Goal: Task Accomplishment & Management: Manage account settings

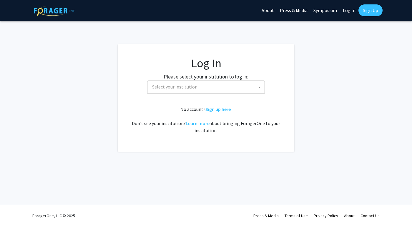
select select
click at [183, 87] on span "Select your institution" at bounding box center [174, 87] width 45 height 6
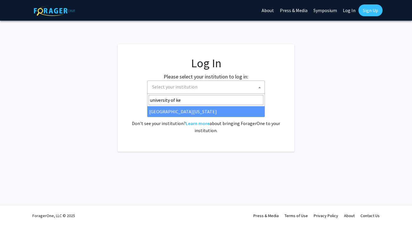
type input "university of [PERSON_NAME]"
select select "13"
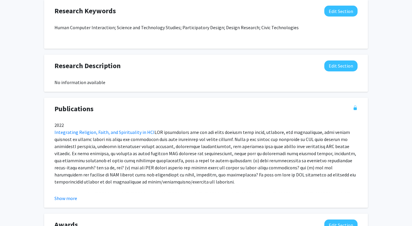
scroll to position [292, 0]
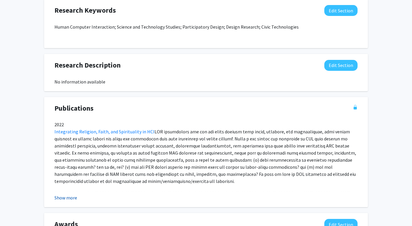
click at [71, 195] on button "Show more" at bounding box center [65, 197] width 23 height 7
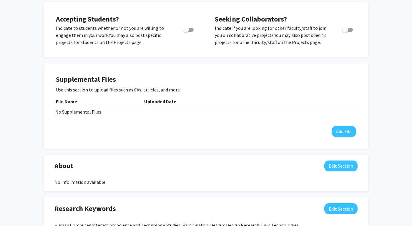
scroll to position [91, 0]
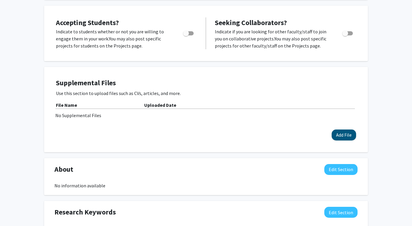
click at [343, 136] on button "Add File" at bounding box center [344, 134] width 24 height 11
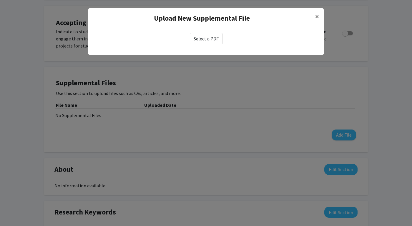
click at [212, 41] on label "Select a PDF" at bounding box center [206, 38] width 33 height 11
click at [0, 0] on input "Select a PDF" at bounding box center [0, 0] width 0 height 0
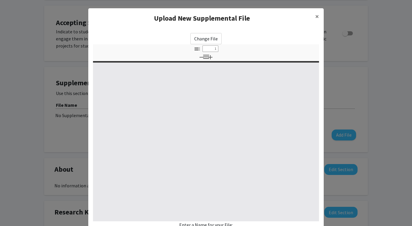
type input "0"
select select "custom"
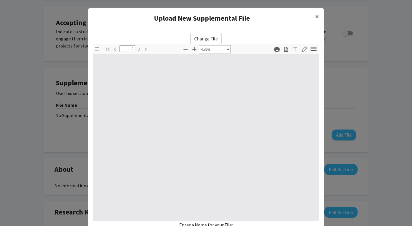
type input "1"
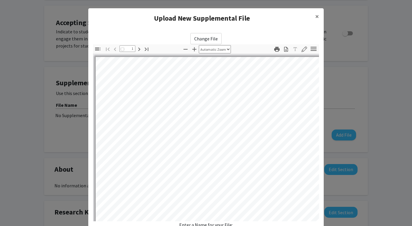
select select "auto"
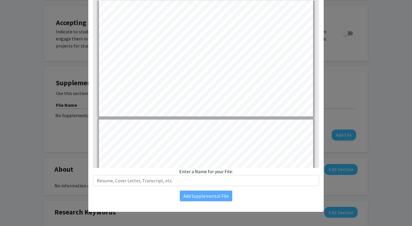
scroll to position [53, 0]
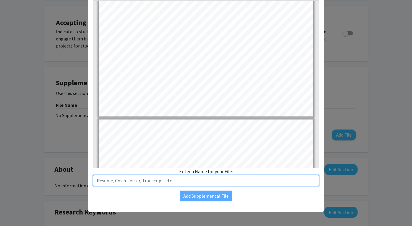
click at [187, 181] on input "text" at bounding box center [206, 180] width 226 height 11
type input "CV"
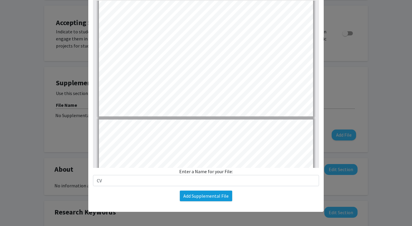
click at [209, 194] on button "Add Supplemental File" at bounding box center [206, 195] width 52 height 11
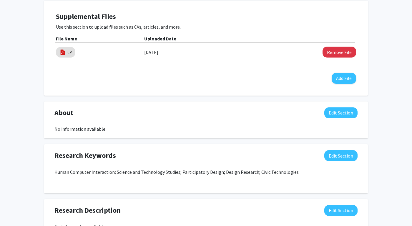
scroll to position [158, 0]
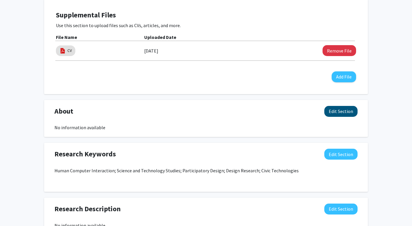
click at [339, 110] on button "Edit Section" at bounding box center [340, 111] width 33 height 11
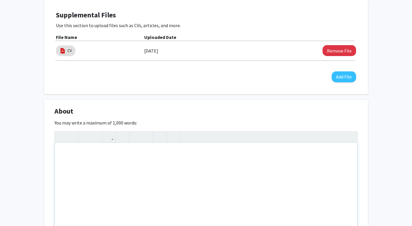
click at [122, 170] on div "Note to users with screen readers: Please deactivate our accessibility plugin f…" at bounding box center [206, 187] width 303 height 88
paste div "Note to users with screen readers: Please deactivate our accessibility plugin f…"
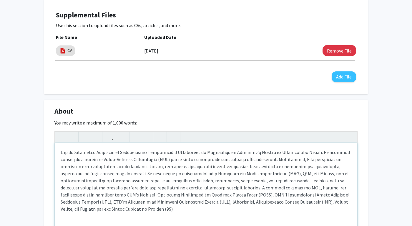
type textarea "<p>I am an Assistant Professor of Information Communication Technology in Unive…"
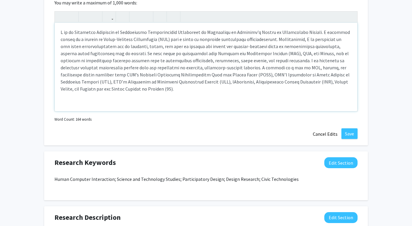
scroll to position [282, 0]
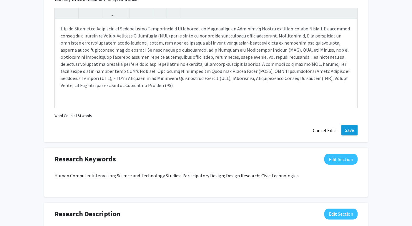
click at [354, 129] on button "Save" at bounding box center [350, 130] width 16 height 11
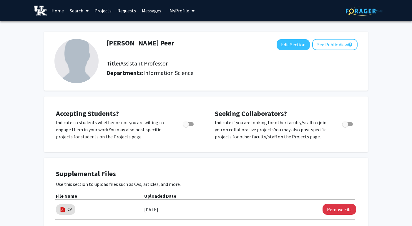
scroll to position [0, 0]
click at [192, 125] on span "Toggle" at bounding box center [188, 124] width 11 height 4
click at [186, 126] on input "Would you like to permit student requests?" at bounding box center [186, 126] width 0 height 0
checkbox input "true"
click at [349, 126] on span "Toggle" at bounding box center [347, 124] width 11 height 4
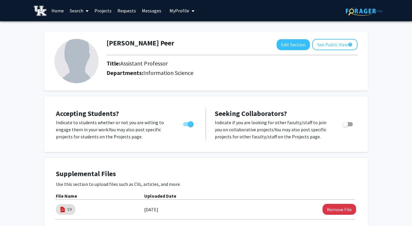
click at [345, 126] on input "Toggle" at bounding box center [345, 126] width 0 height 0
checkbox input "true"
click at [326, 48] on button "See Public View help" at bounding box center [334, 44] width 45 height 11
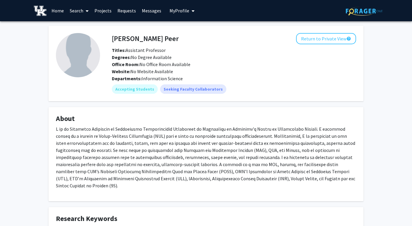
click at [84, 10] on span at bounding box center [85, 11] width 5 height 21
click at [39, 44] on div "Firaz Peer Return to Private View help Titles: Assistant Professor Degrees: No …" at bounding box center [206, 226] width 412 height 410
click at [132, 12] on link "Requests" at bounding box center [127, 10] width 24 height 21
